Goal: Complete application form: Complete application form

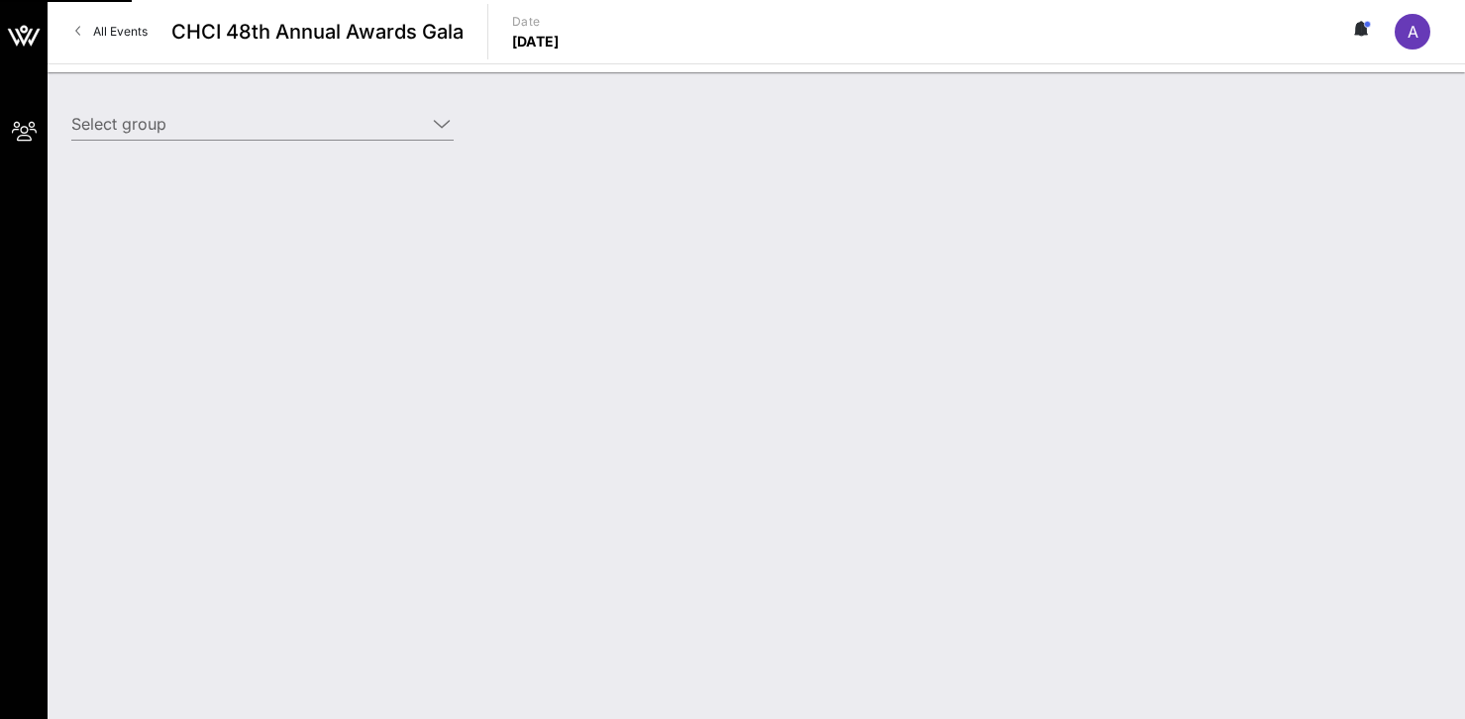
type input "Starz (Starz) [[PERSON_NAME], [EMAIL_ADDRESS][DOMAIN_NAME]]"
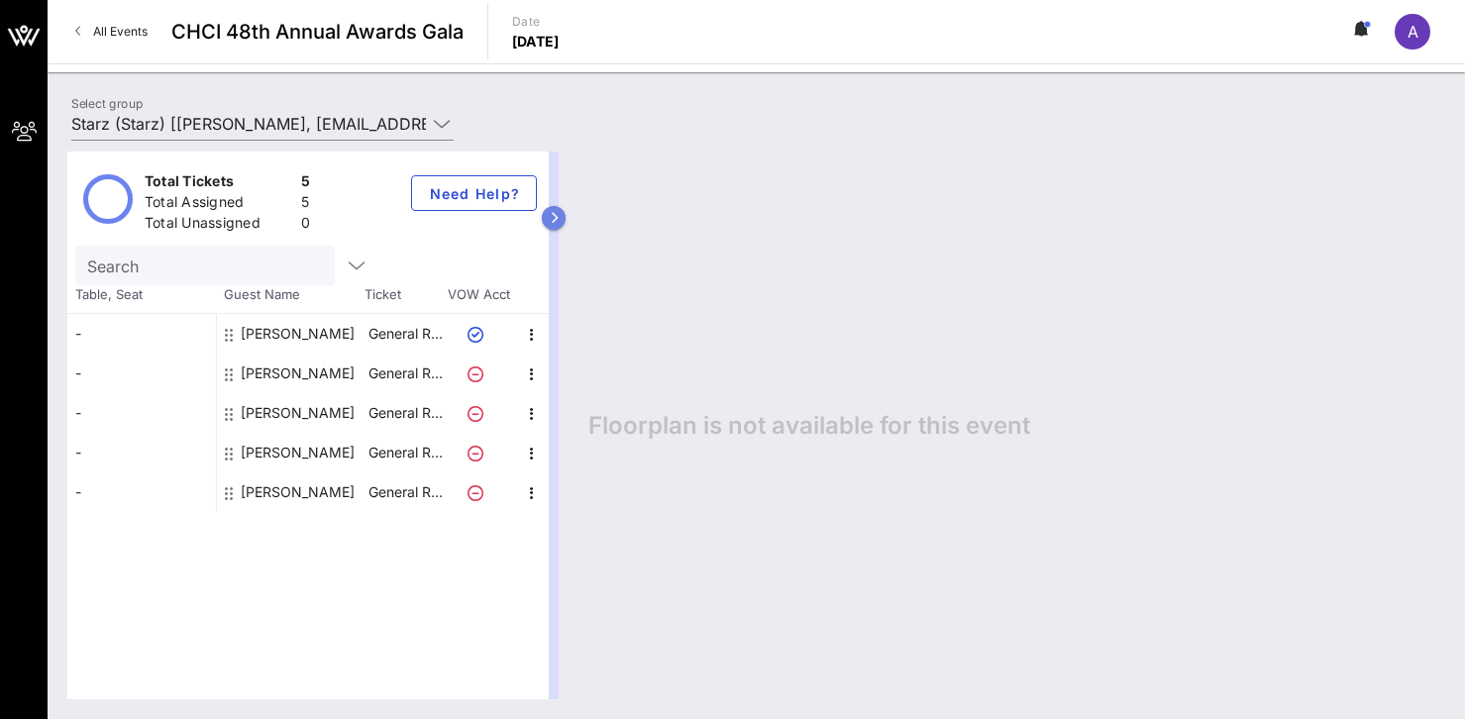
click at [551, 216] on icon "button" at bounding box center [554, 218] width 9 height 12
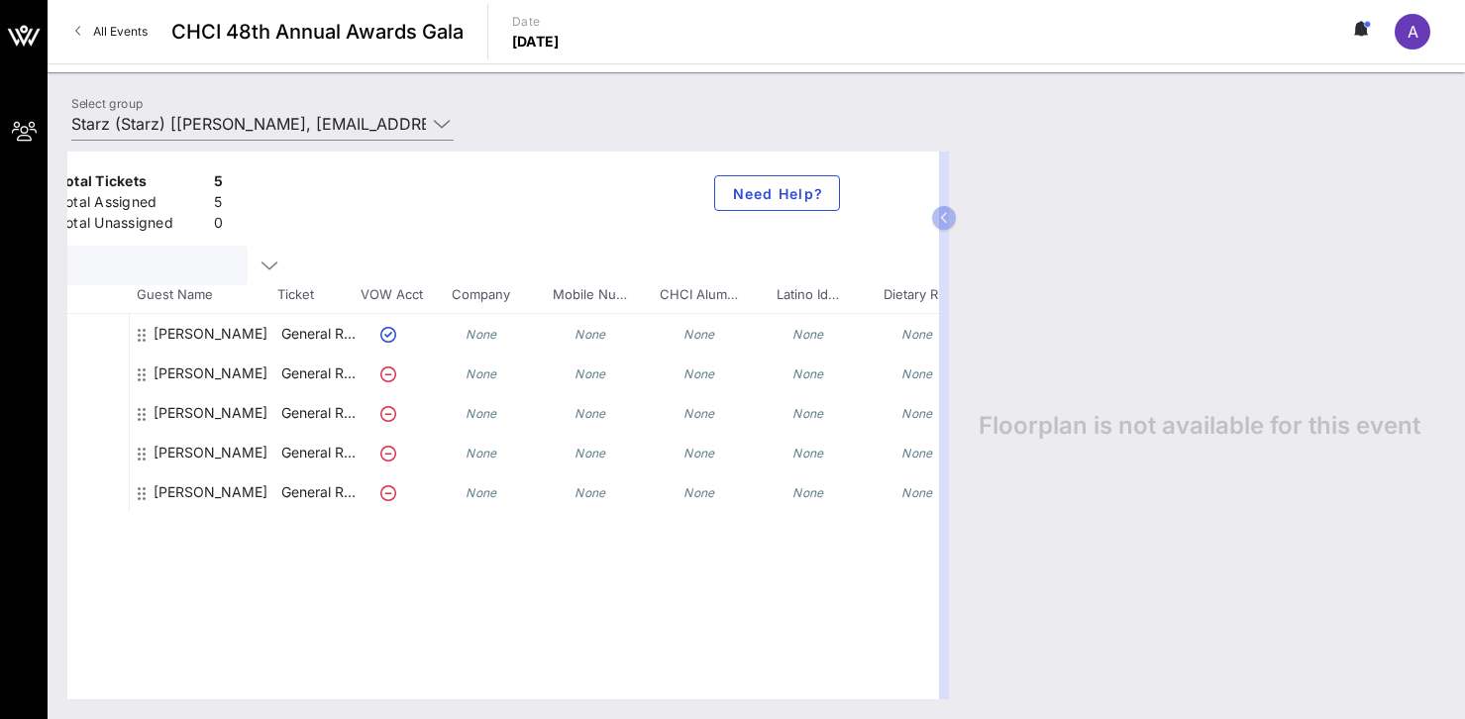
scroll to position [0, 93]
click at [336, 292] on span "Ticket" at bounding box center [310, 295] width 79 height 20
click at [305, 294] on span "Ticket" at bounding box center [310, 295] width 79 height 20
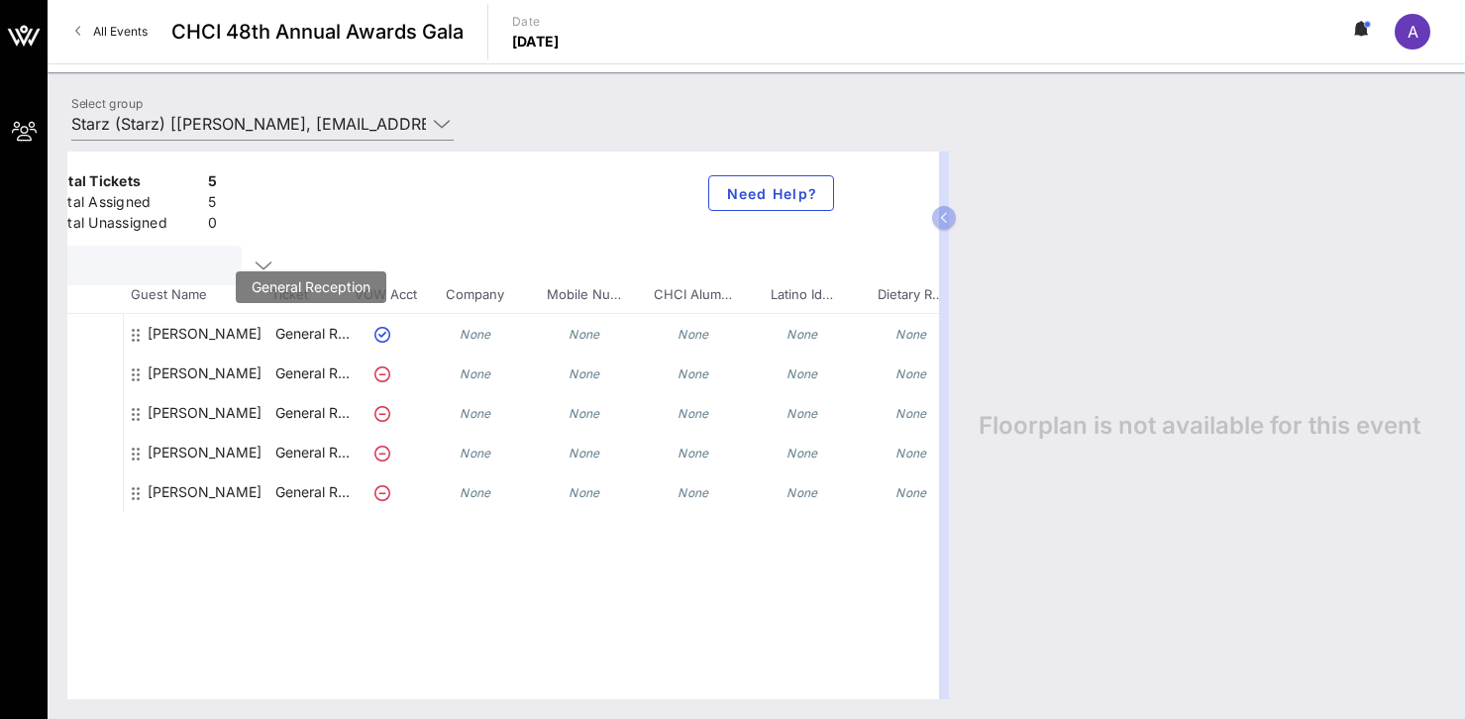
click at [311, 336] on p "General R…" at bounding box center [311, 334] width 79 height 40
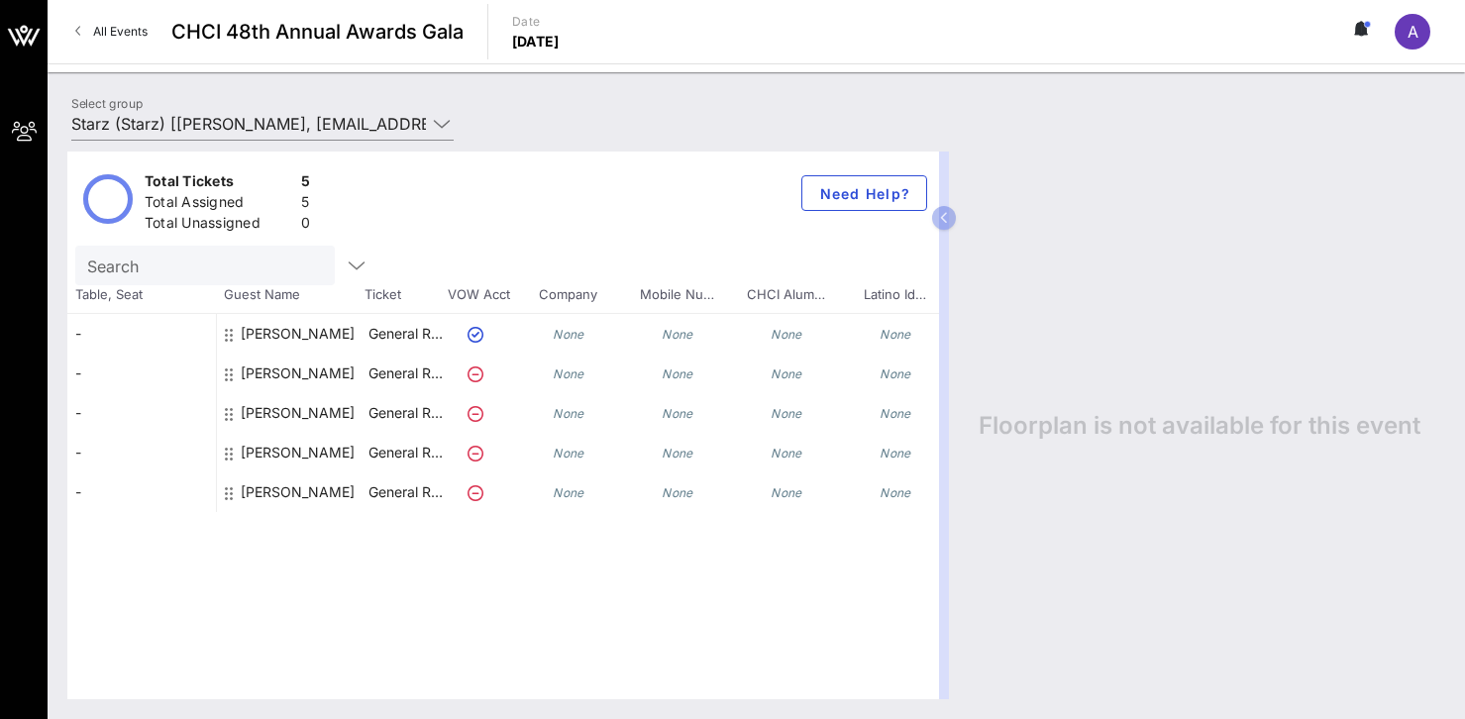
scroll to position [0, 0]
click at [263, 333] on div "[PERSON_NAME]" at bounding box center [298, 334] width 114 height 40
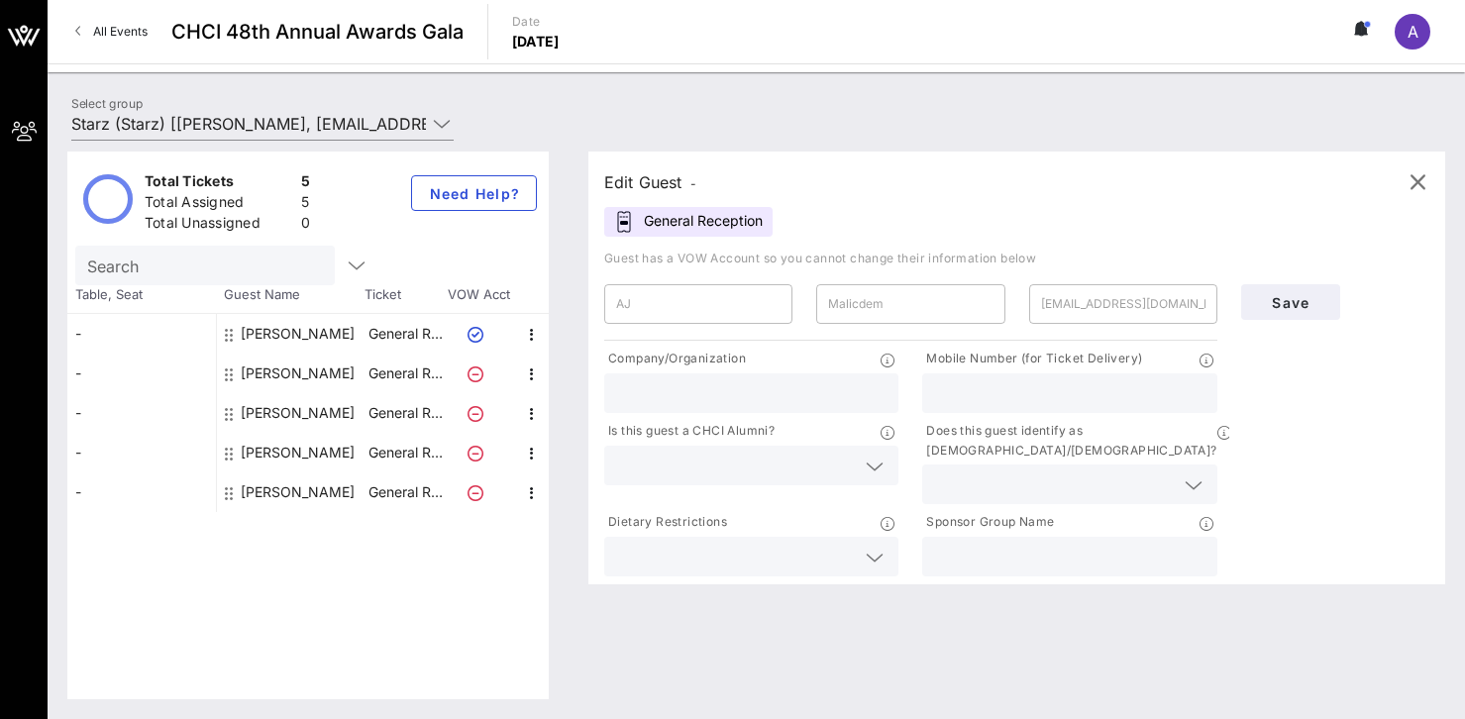
click at [721, 390] on input "text" at bounding box center [751, 393] width 270 height 26
type input "FGS Global"
click at [875, 468] on icon at bounding box center [875, 467] width 18 height 24
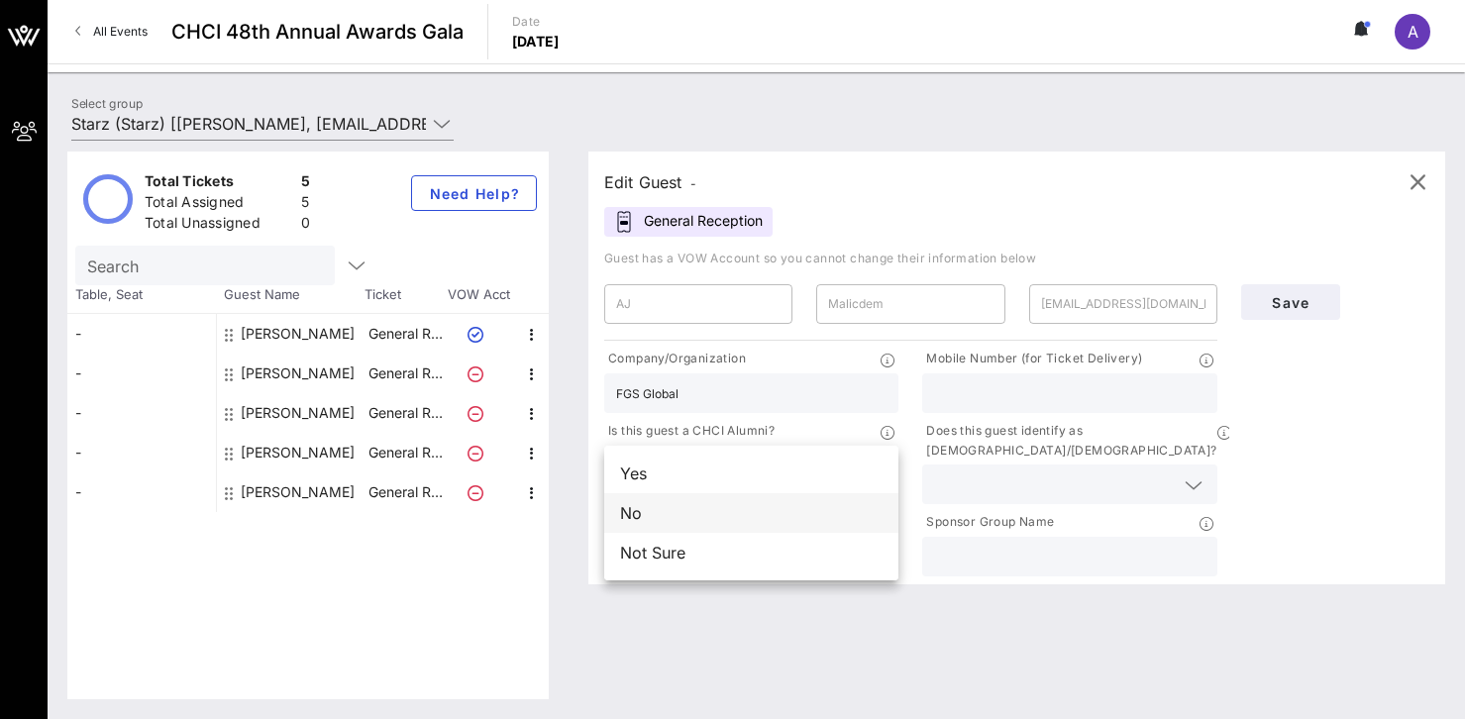
click at [725, 509] on div "No" at bounding box center [751, 513] width 294 height 40
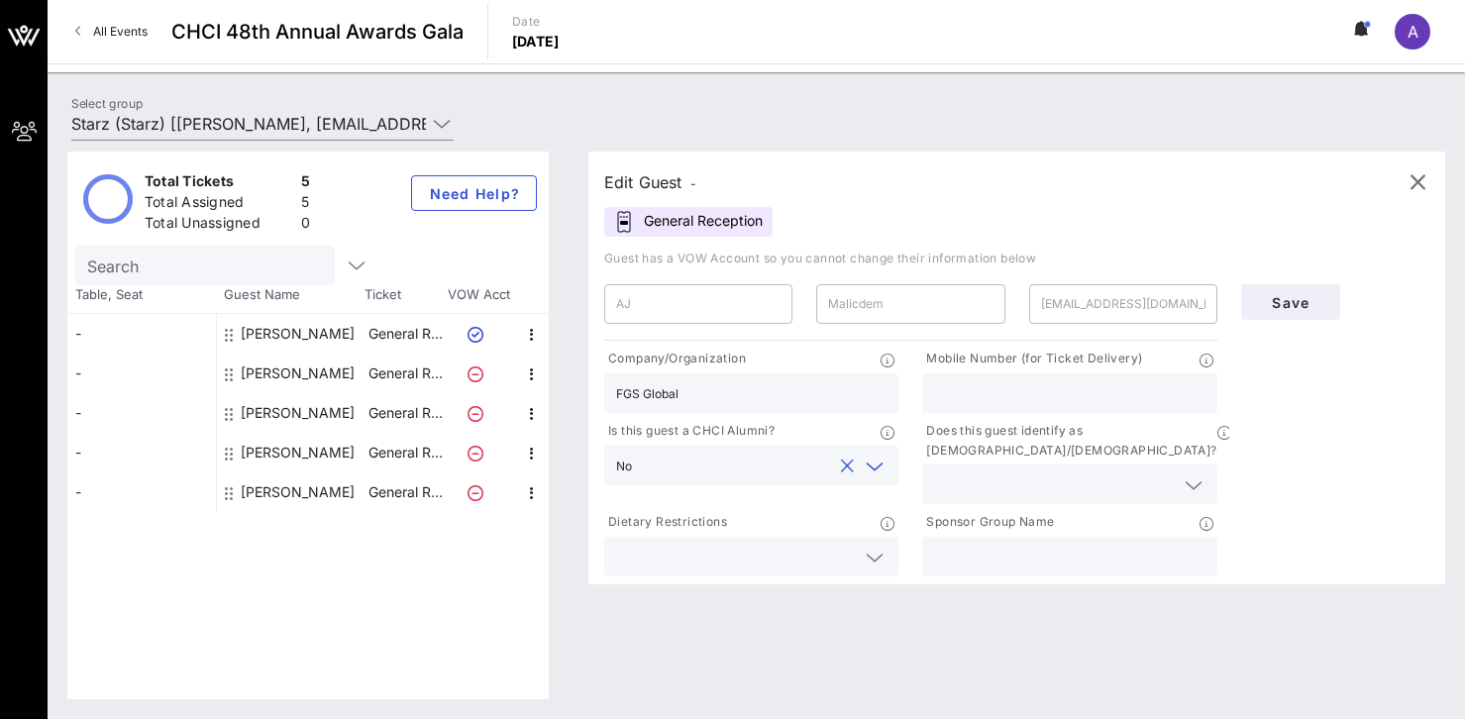
click at [800, 544] on input "text" at bounding box center [735, 557] width 239 height 26
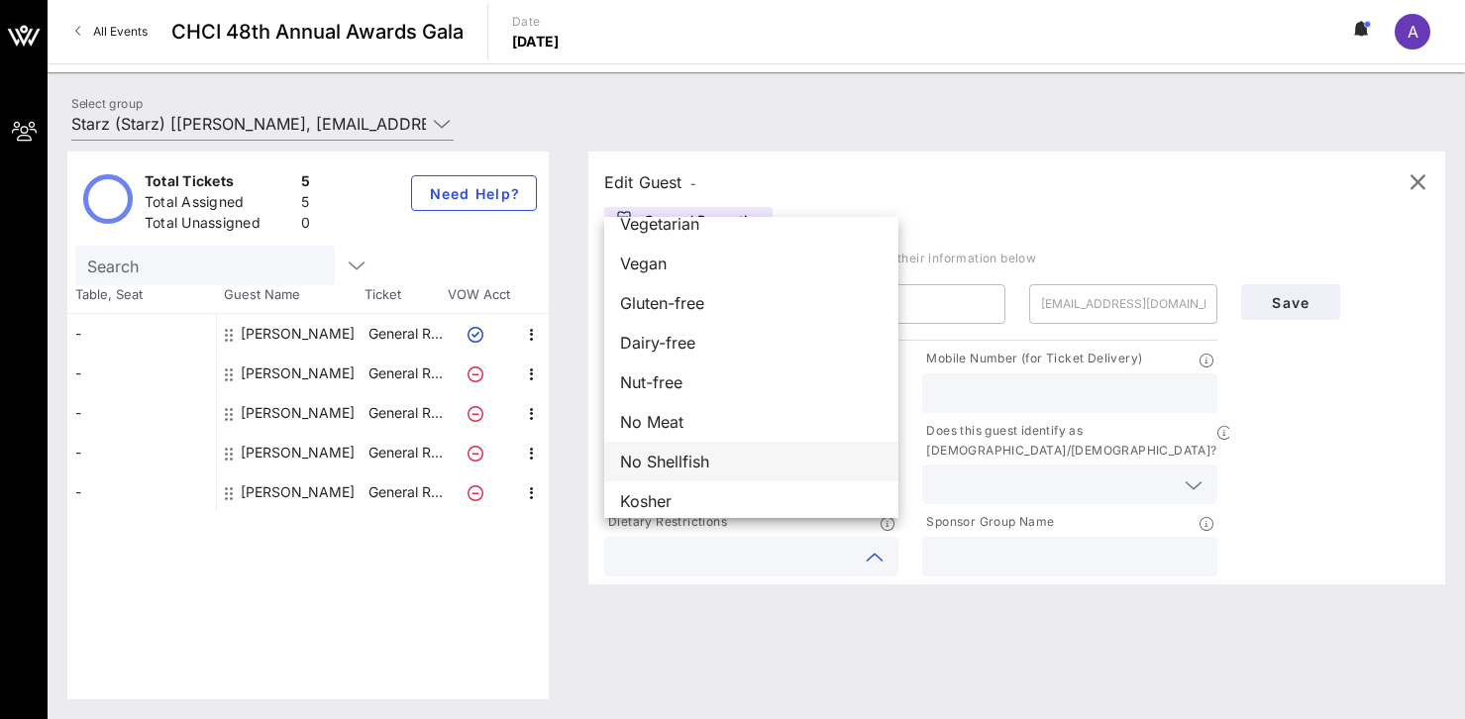
scroll to position [13, 0]
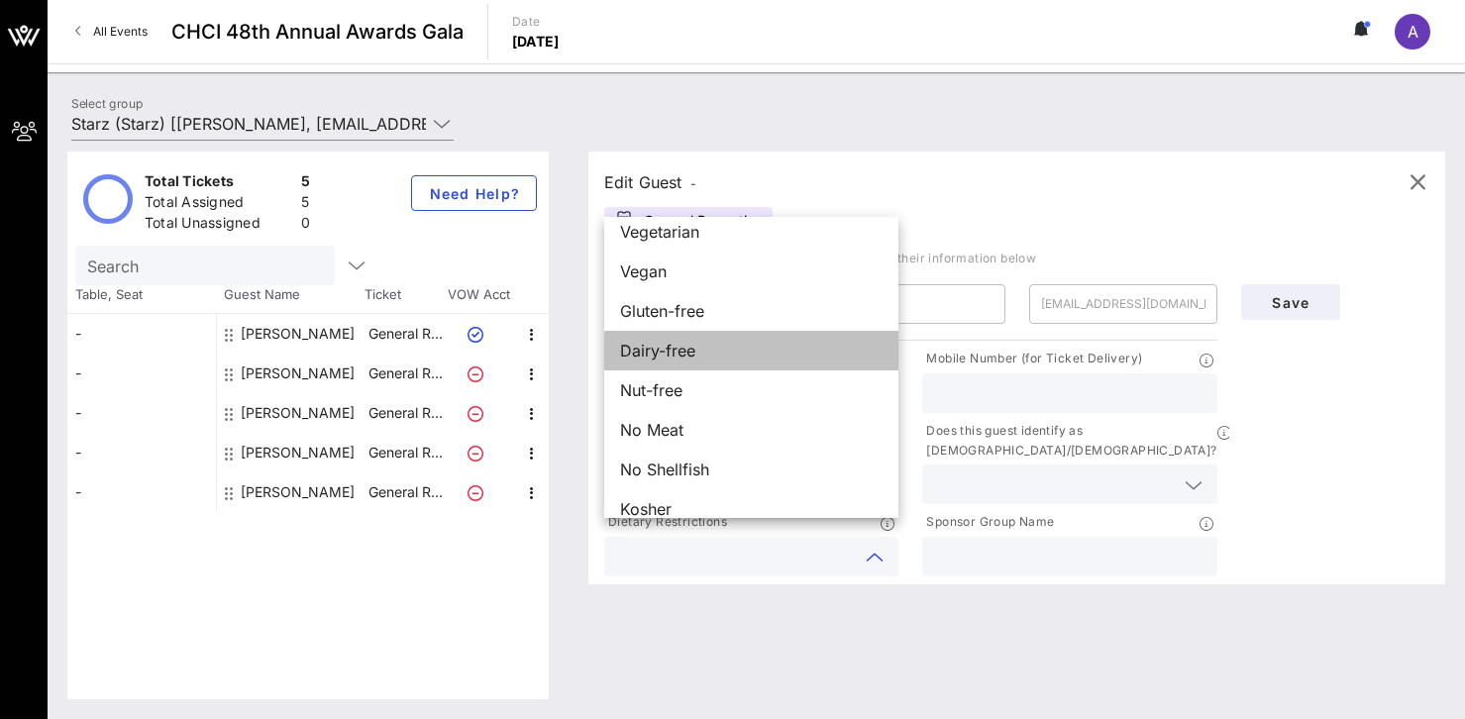
click at [729, 350] on div "Dairy-free" at bounding box center [751, 351] width 294 height 40
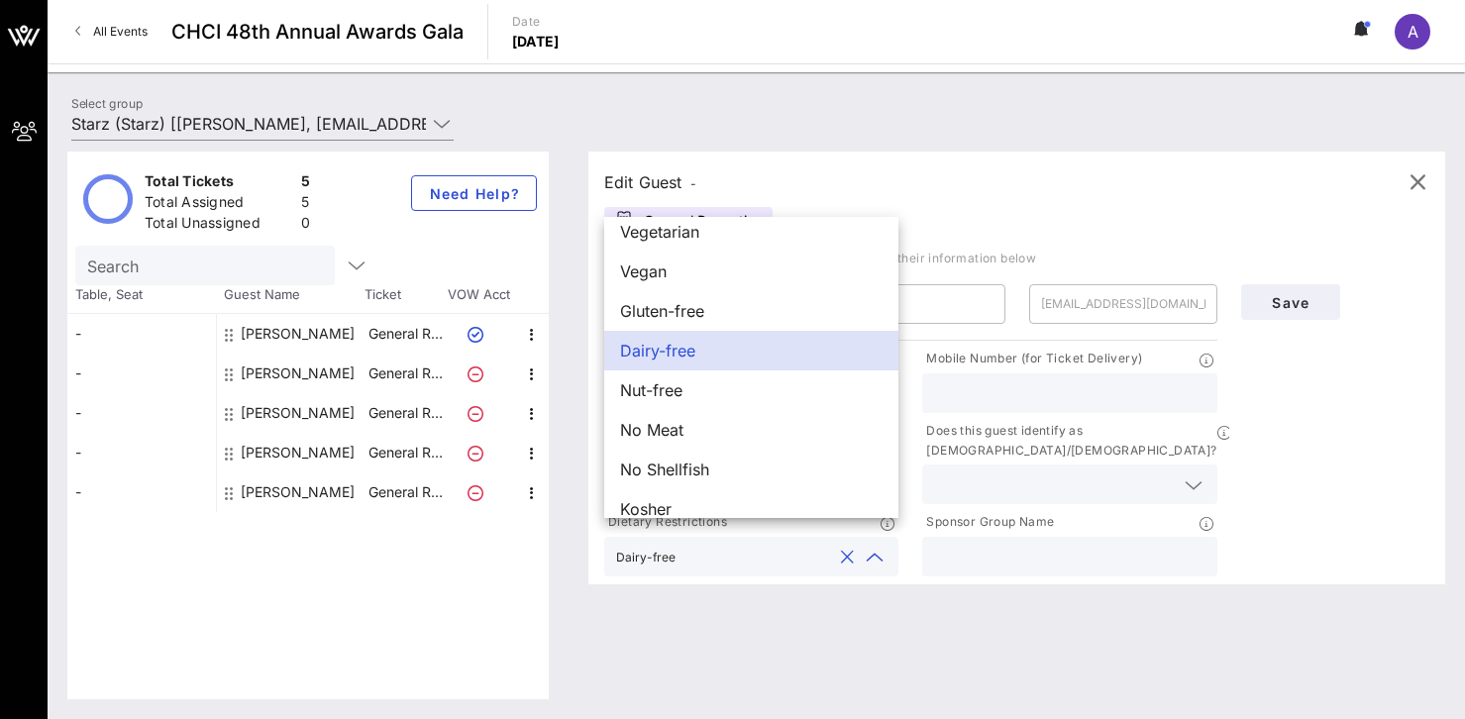
click at [1044, 391] on input "text" at bounding box center [1069, 393] width 270 height 26
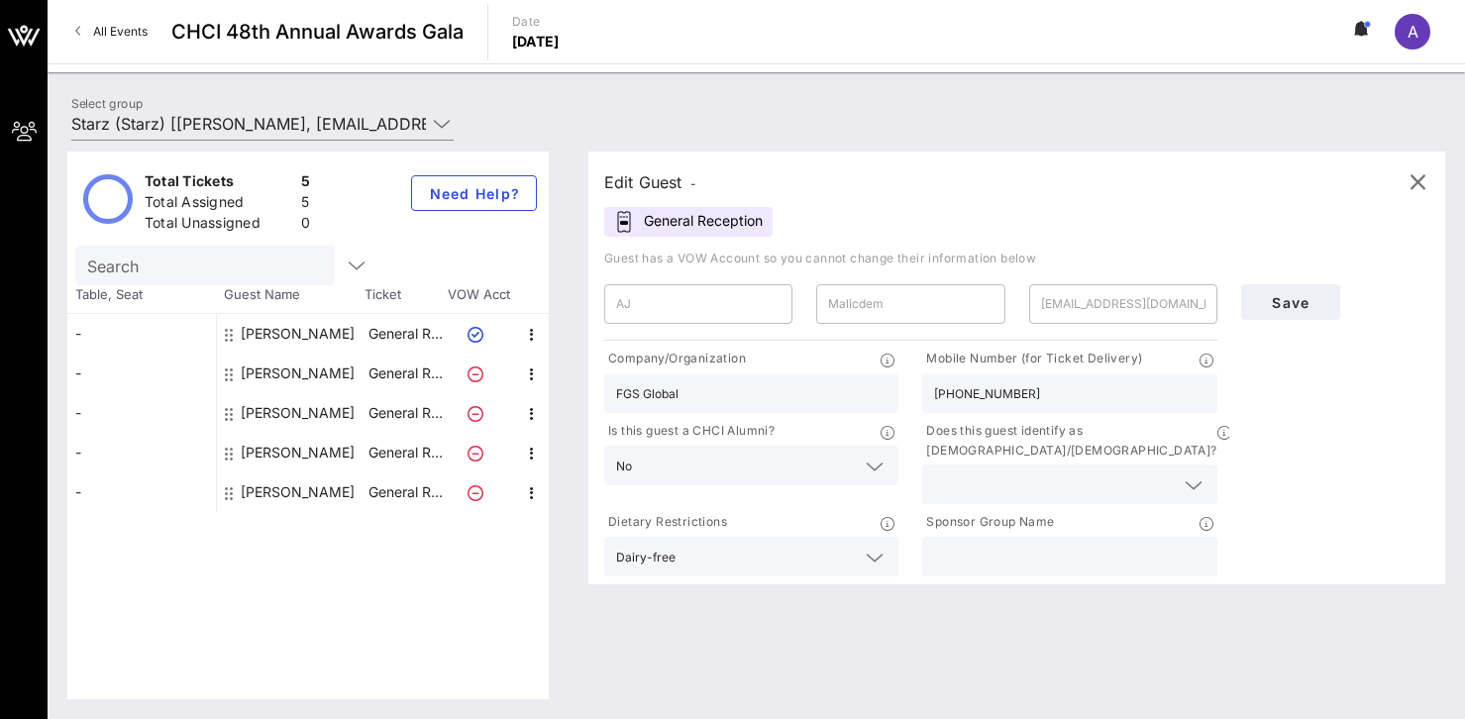
type input "[PHONE_NUMBER]"
click at [1105, 471] on input "text" at bounding box center [1053, 484] width 239 height 26
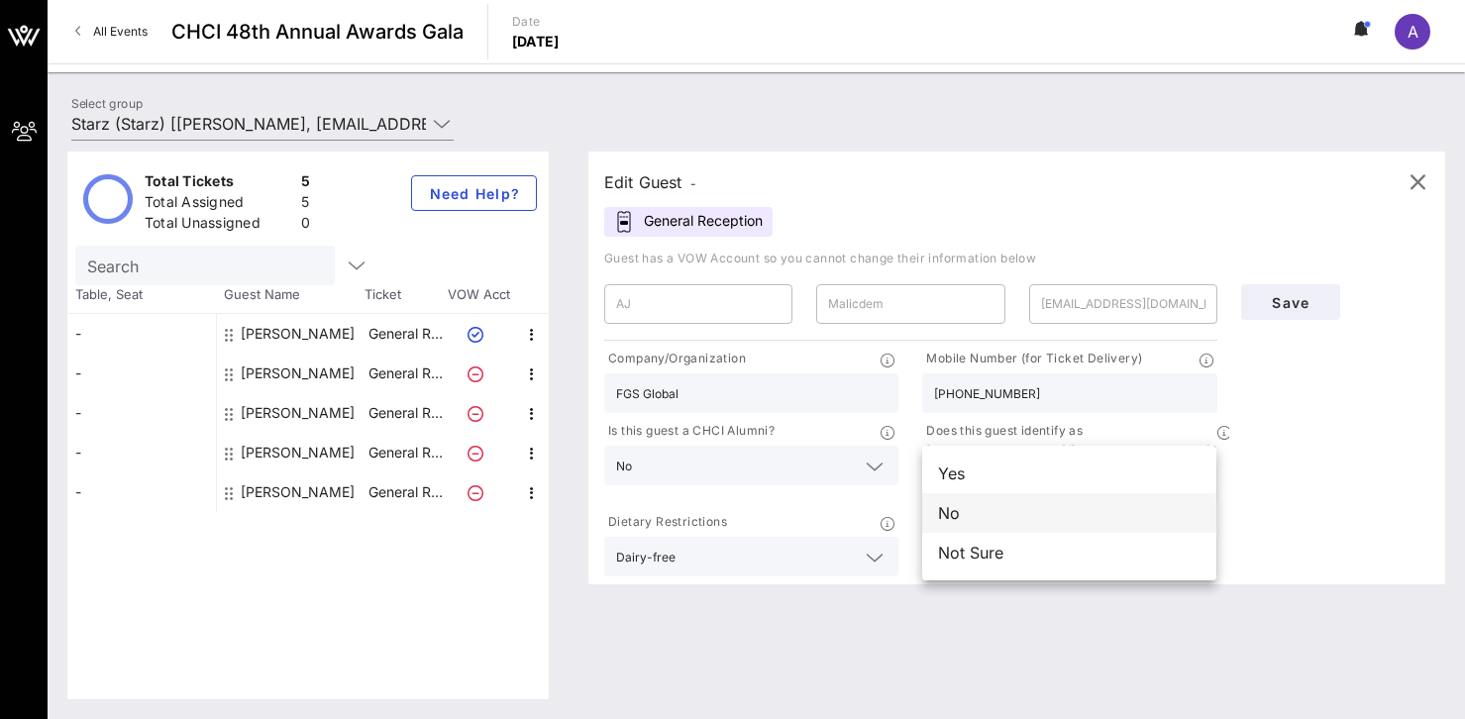
click at [1004, 515] on div "No" at bounding box center [1069, 513] width 294 height 40
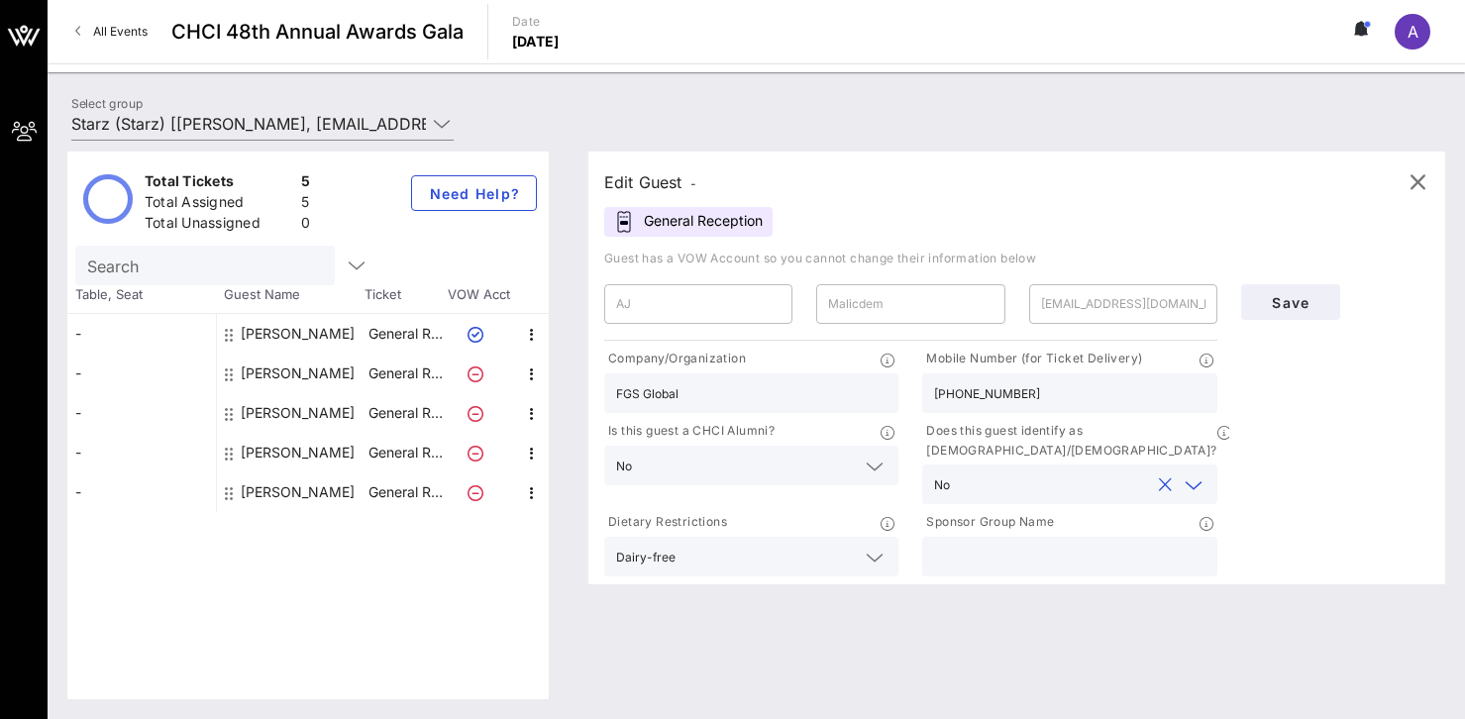
click at [1083, 544] on input "text" at bounding box center [1069, 557] width 270 height 26
type input "STARZ"
click at [1293, 307] on span "Save" at bounding box center [1290, 302] width 67 height 17
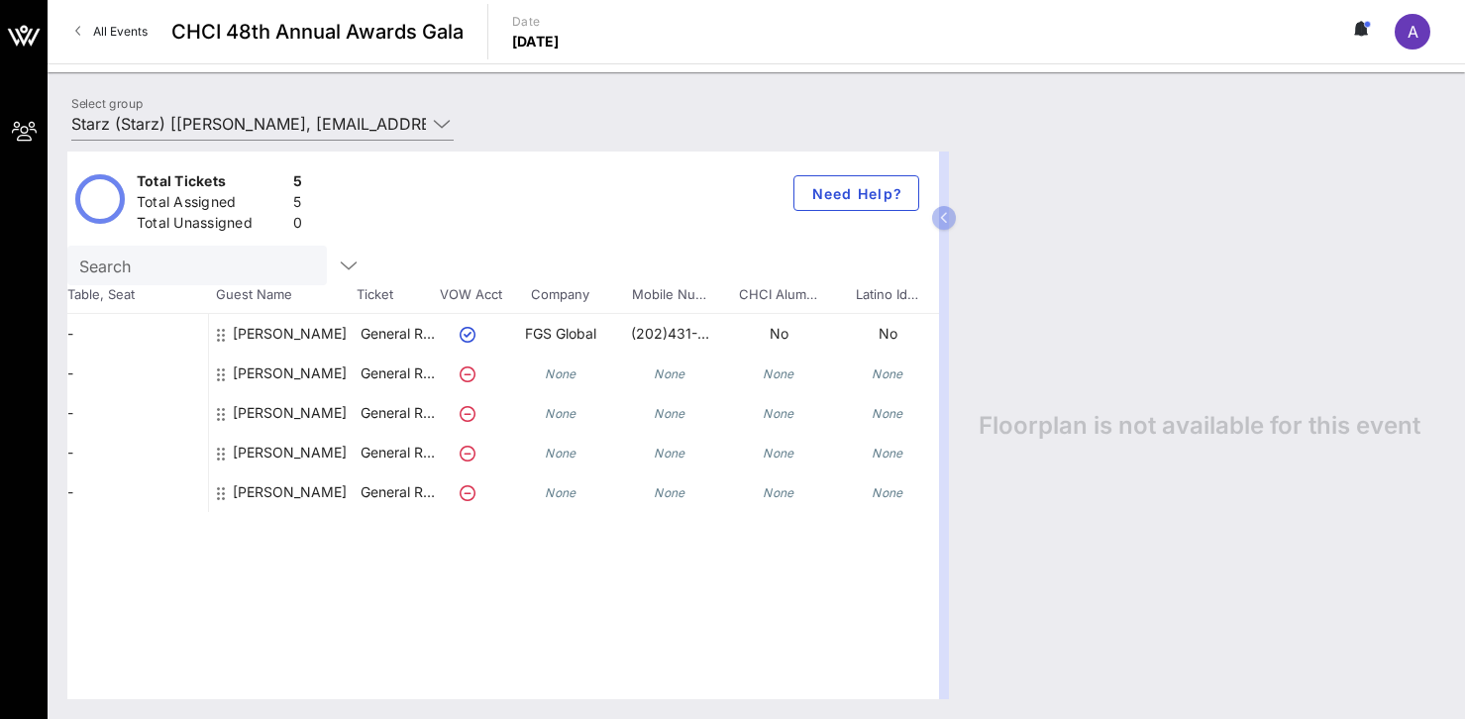
scroll to position [0, 7]
drag, startPoint x: 1256, startPoint y: 10, endPoint x: 1379, endPoint y: 156, distance: 191.2
click at [1381, 157] on div "Floorplan is not available for this event" at bounding box center [1202, 426] width 486 height 548
